Goal: Task Accomplishment & Management: Use online tool/utility

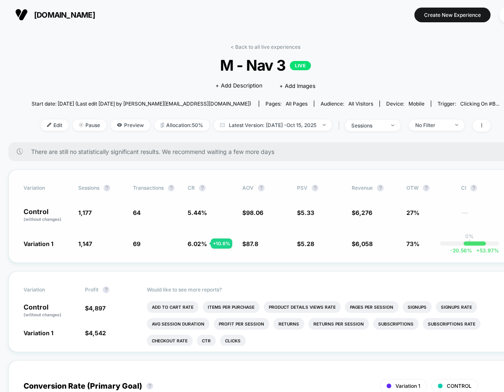
click at [360, 214] on span "6,276" at bounding box center [364, 212] width 17 height 7
click at [357, 214] on span "6,276" at bounding box center [364, 212] width 17 height 7
click at [127, 124] on span "Preview" at bounding box center [131, 125] width 40 height 11
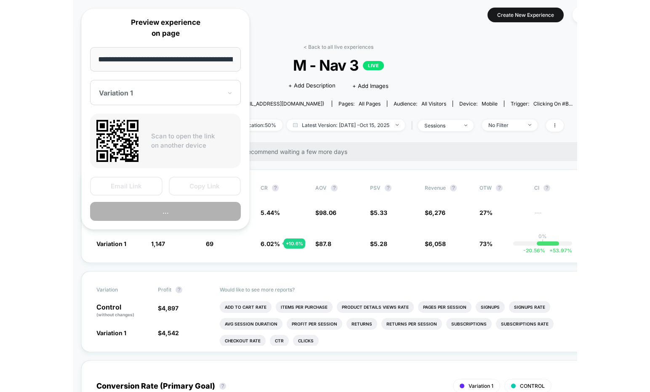
scroll to position [0, 56]
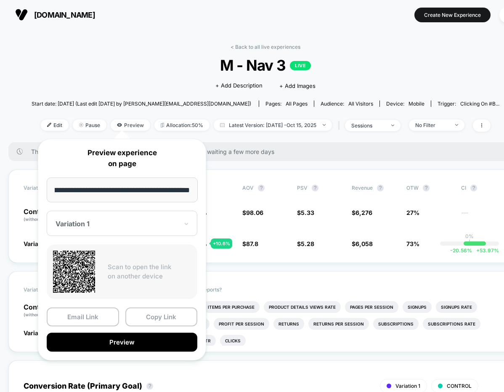
click at [125, 220] on div at bounding box center [117, 224] width 123 height 8
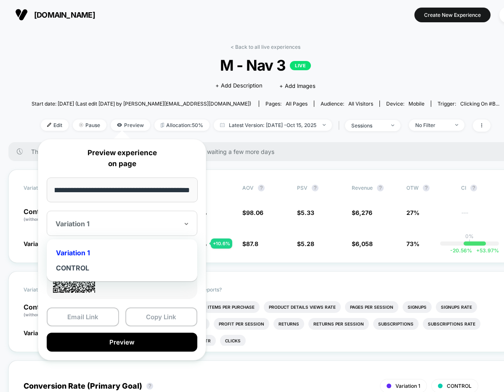
click at [125, 220] on div at bounding box center [117, 224] width 123 height 8
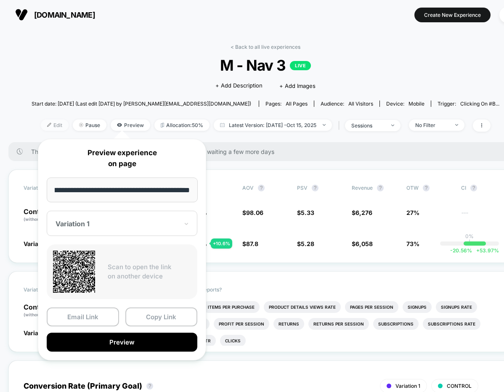
click at [41, 127] on span "Edit" at bounding box center [55, 125] width 28 height 11
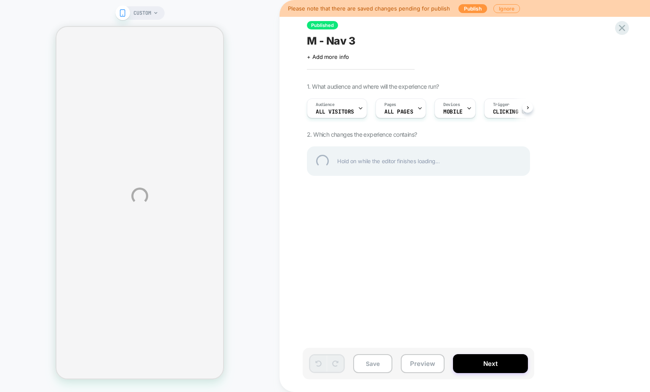
click at [147, 17] on div "CUSTOM Please note that there are saved changes pending for publish Publish Ign…" at bounding box center [325, 196] width 650 height 392
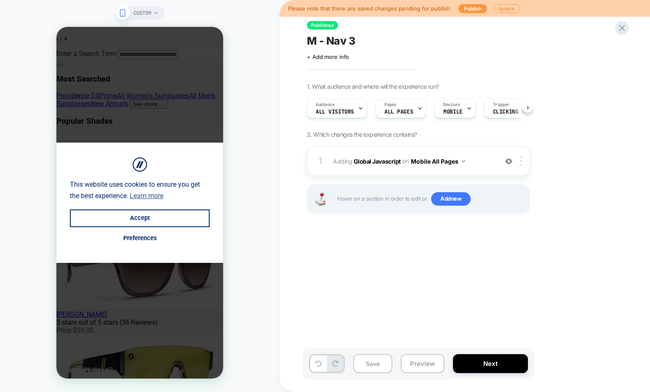
click at [148, 12] on span "CUSTOM" at bounding box center [142, 12] width 18 height 13
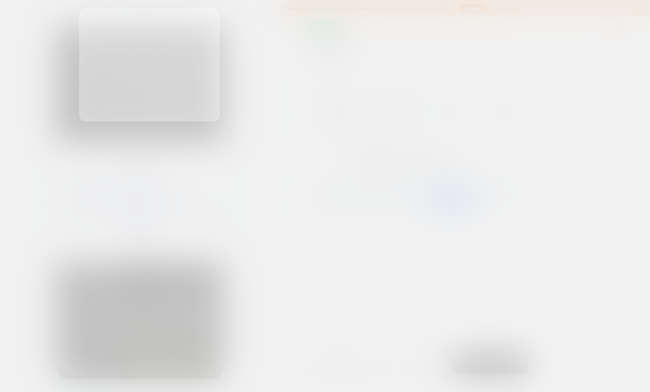
scroll to position [0, 0]
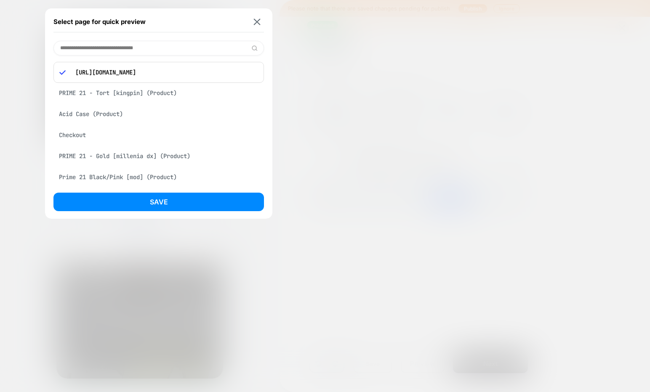
click at [130, 53] on input at bounding box center [158, 48] width 211 height 15
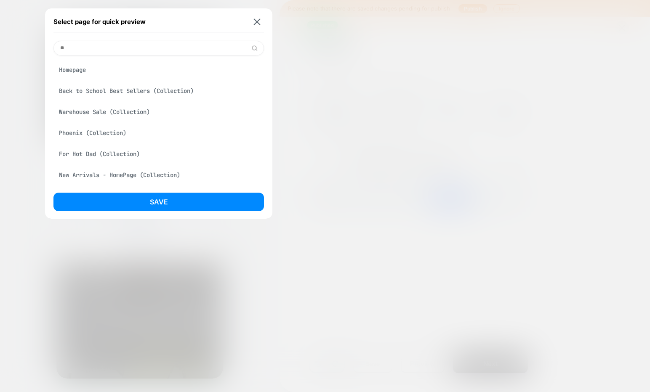
type input "**"
click at [131, 67] on div "Homepage" at bounding box center [158, 70] width 211 height 16
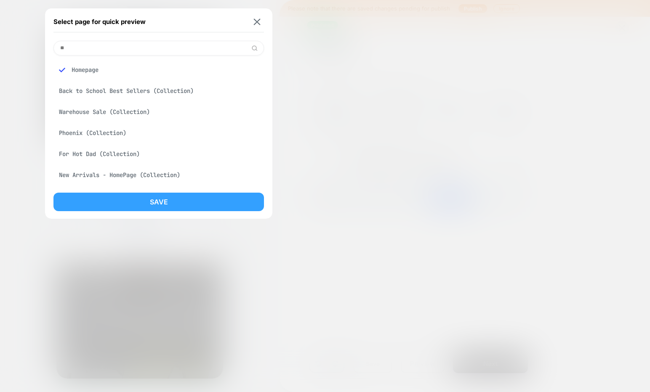
click at [129, 197] on button "Save" at bounding box center [158, 202] width 211 height 19
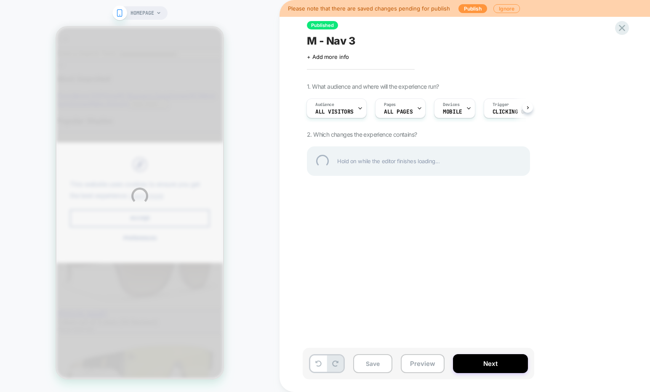
click at [373, 363] on div "HOMEPAGE Please note that there are saved changes pending for publish Publish I…" at bounding box center [325, 196] width 650 height 392
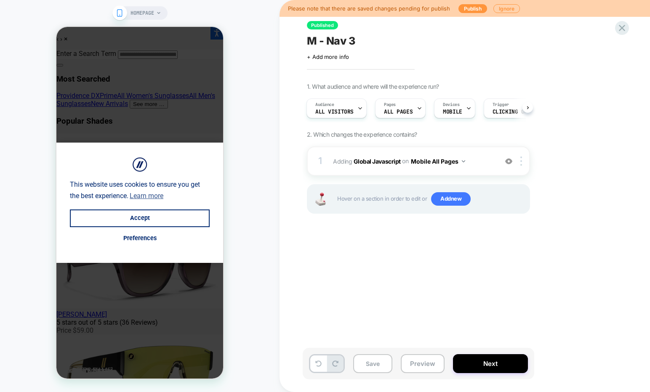
scroll to position [0, 1]
click at [373, 363] on button "Save" at bounding box center [372, 364] width 39 height 19
click at [415, 364] on button "Preview" at bounding box center [423, 364] width 44 height 19
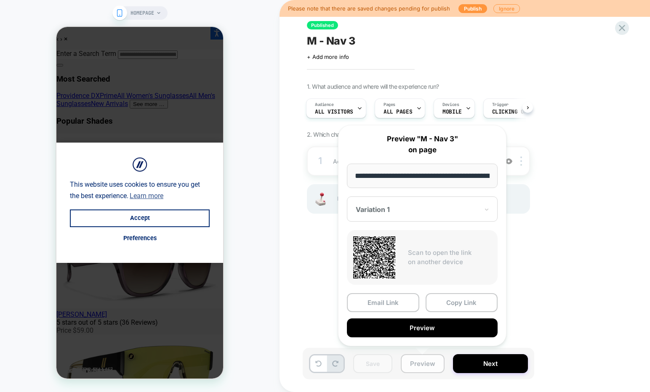
scroll to position [0, 54]
